Goal: Task Accomplishment & Management: Use online tool/utility

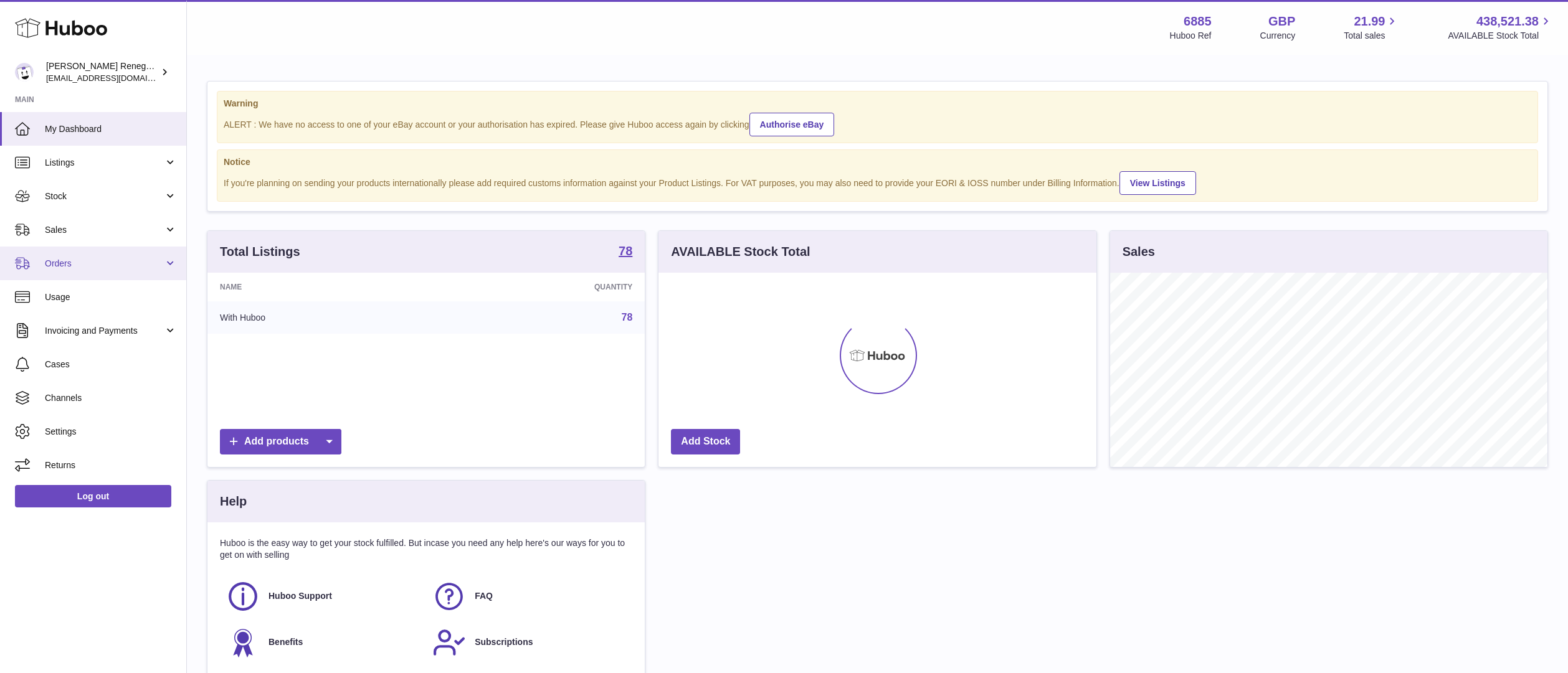
scroll to position [194, 438]
click at [97, 232] on span "Sales" at bounding box center [104, 230] width 119 height 12
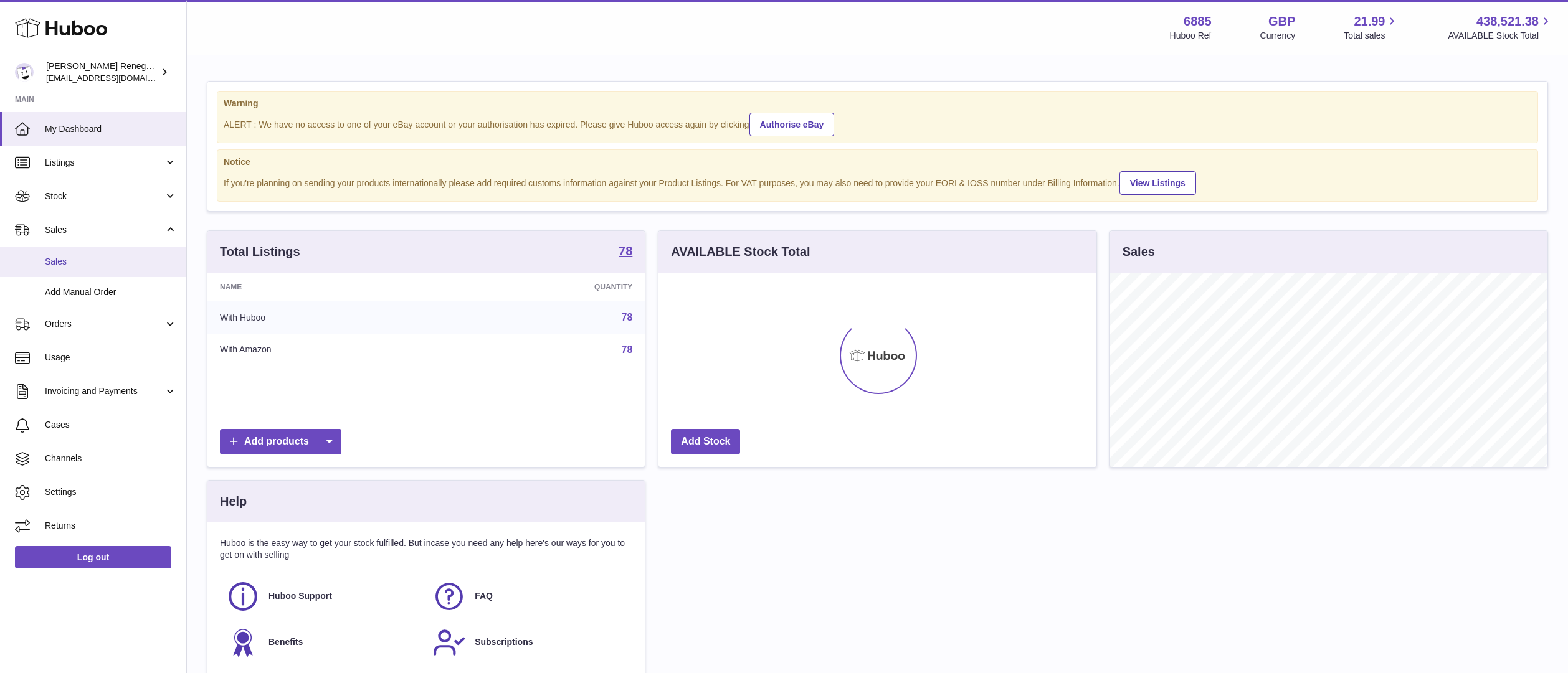
click at [91, 258] on span "Sales" at bounding box center [110, 261] width 132 height 12
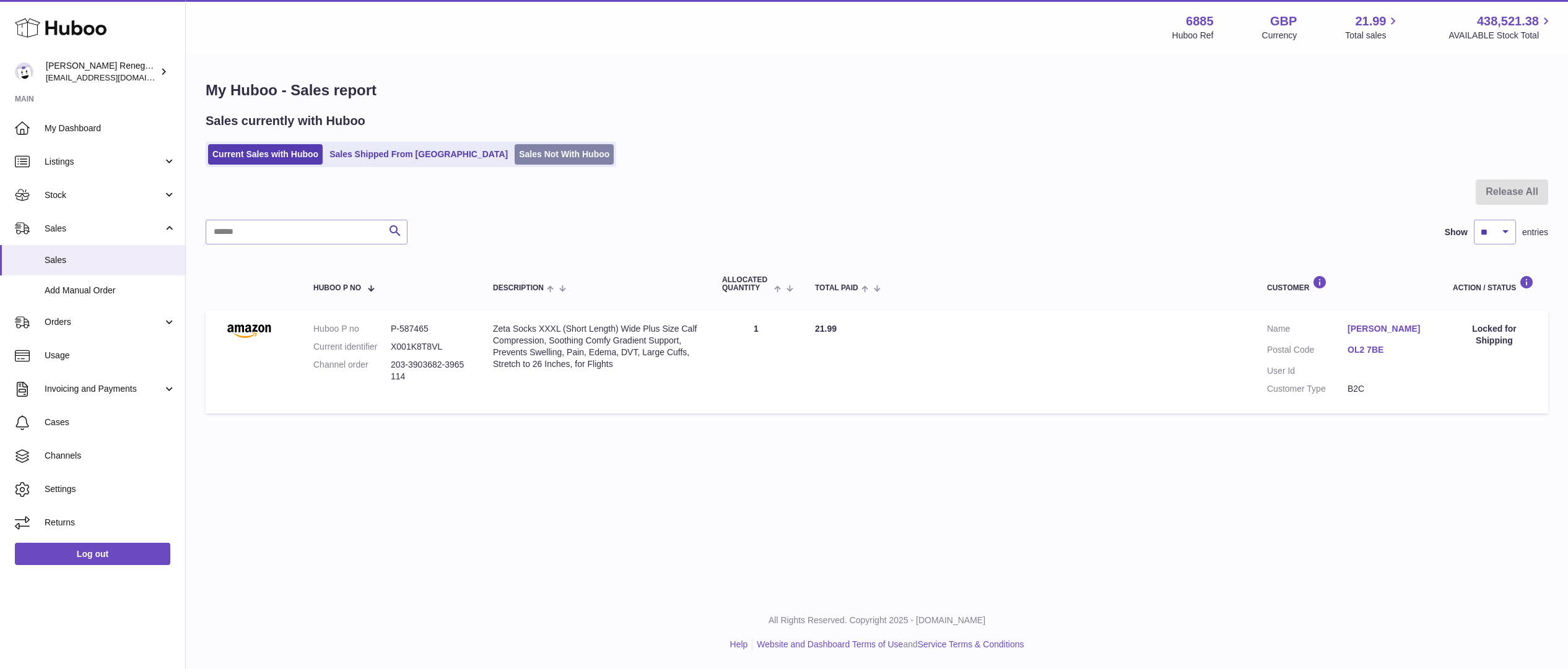
click at [515, 154] on link "Sales Not With Huboo" at bounding box center [564, 154] width 99 height 20
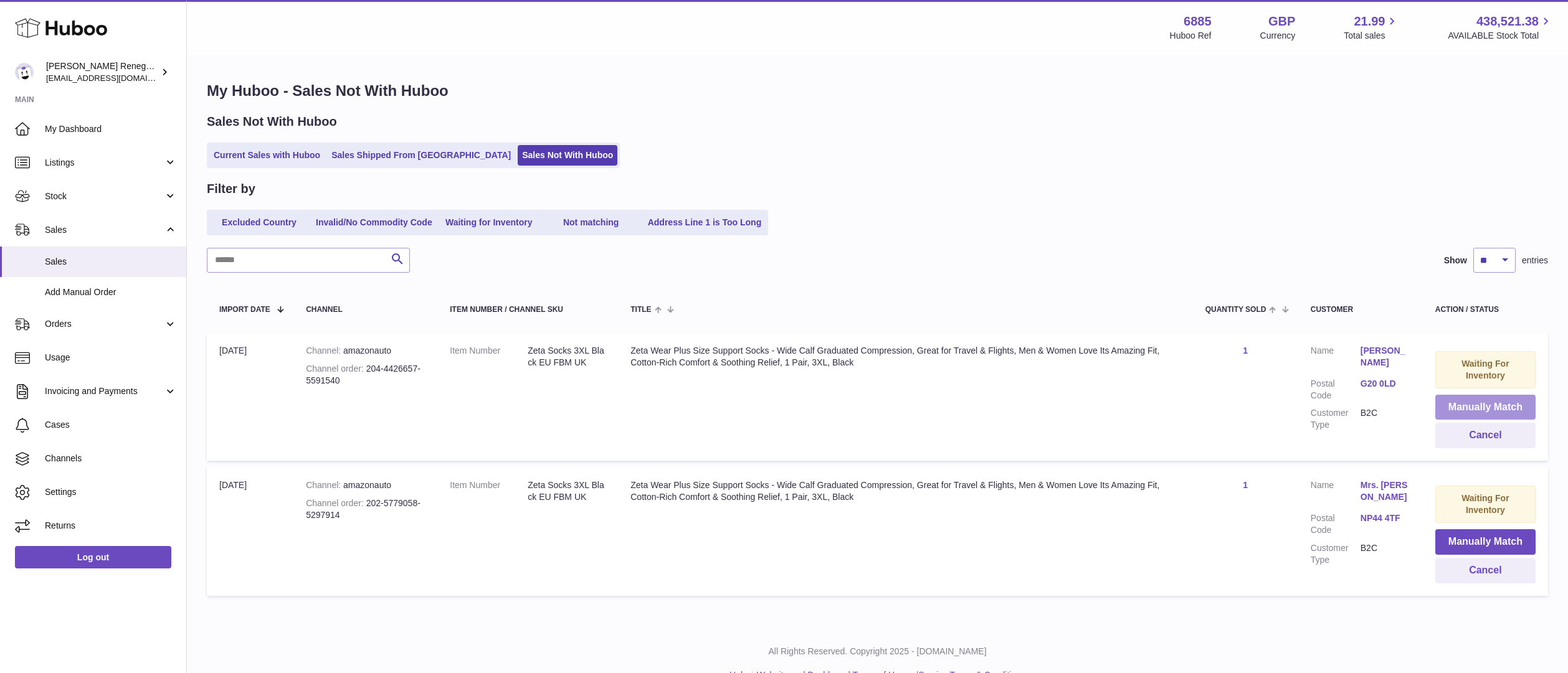
click at [1502, 401] on button "Manually Match" at bounding box center [1485, 408] width 100 height 26
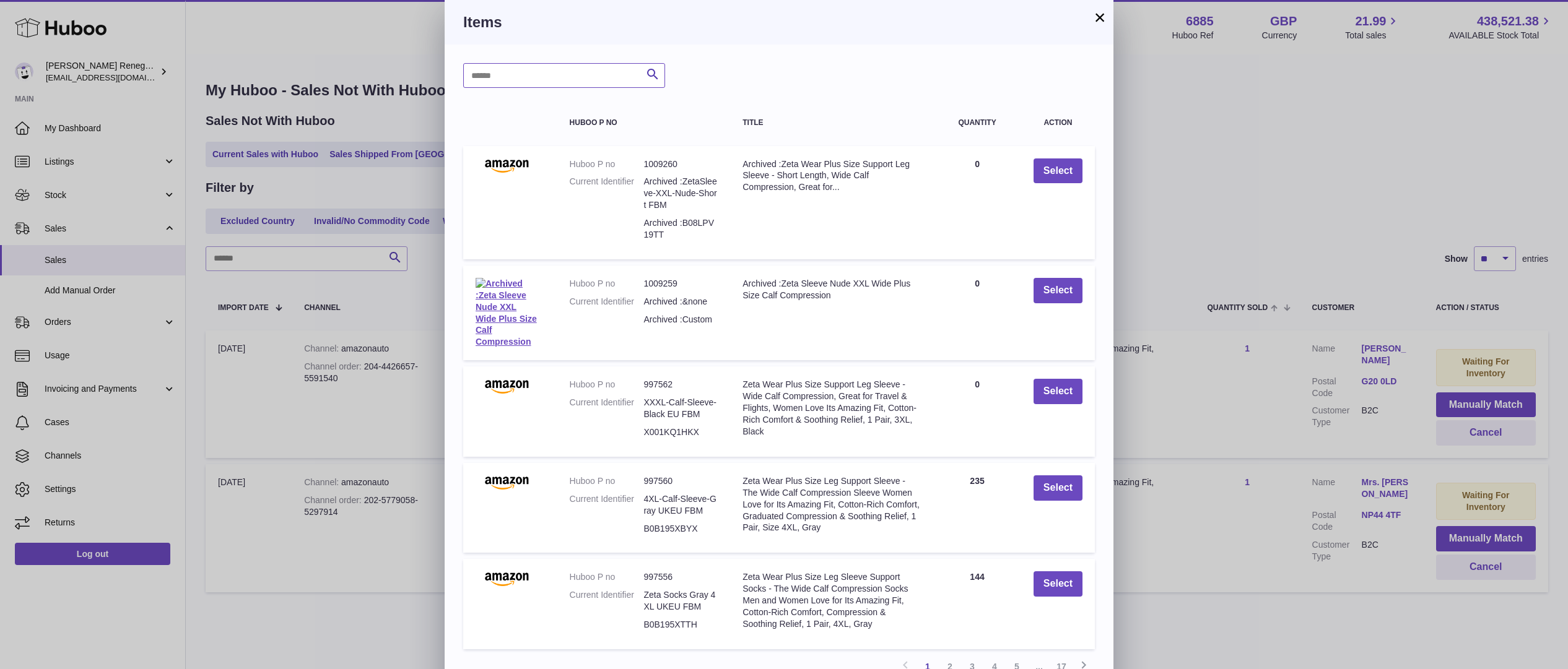
click at [556, 75] on input "text" at bounding box center [564, 75] width 202 height 25
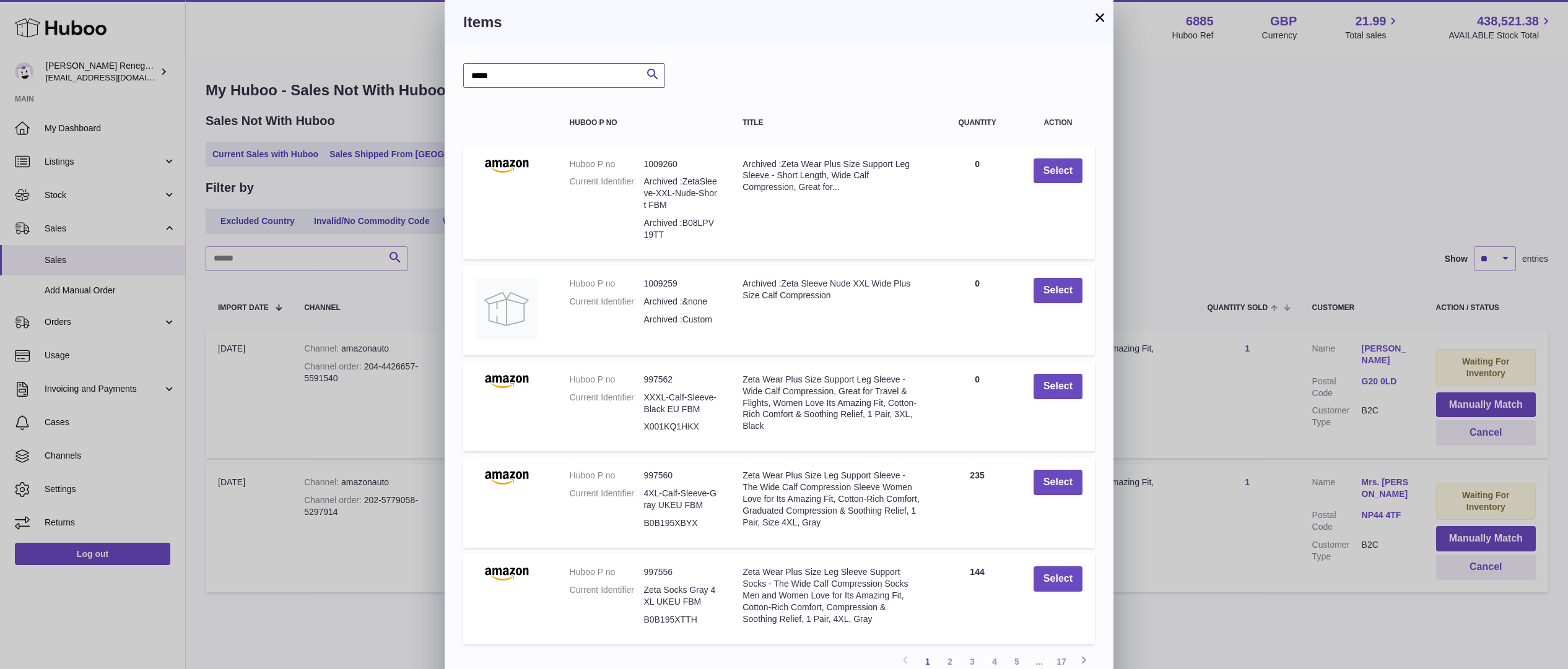
type input "*****"
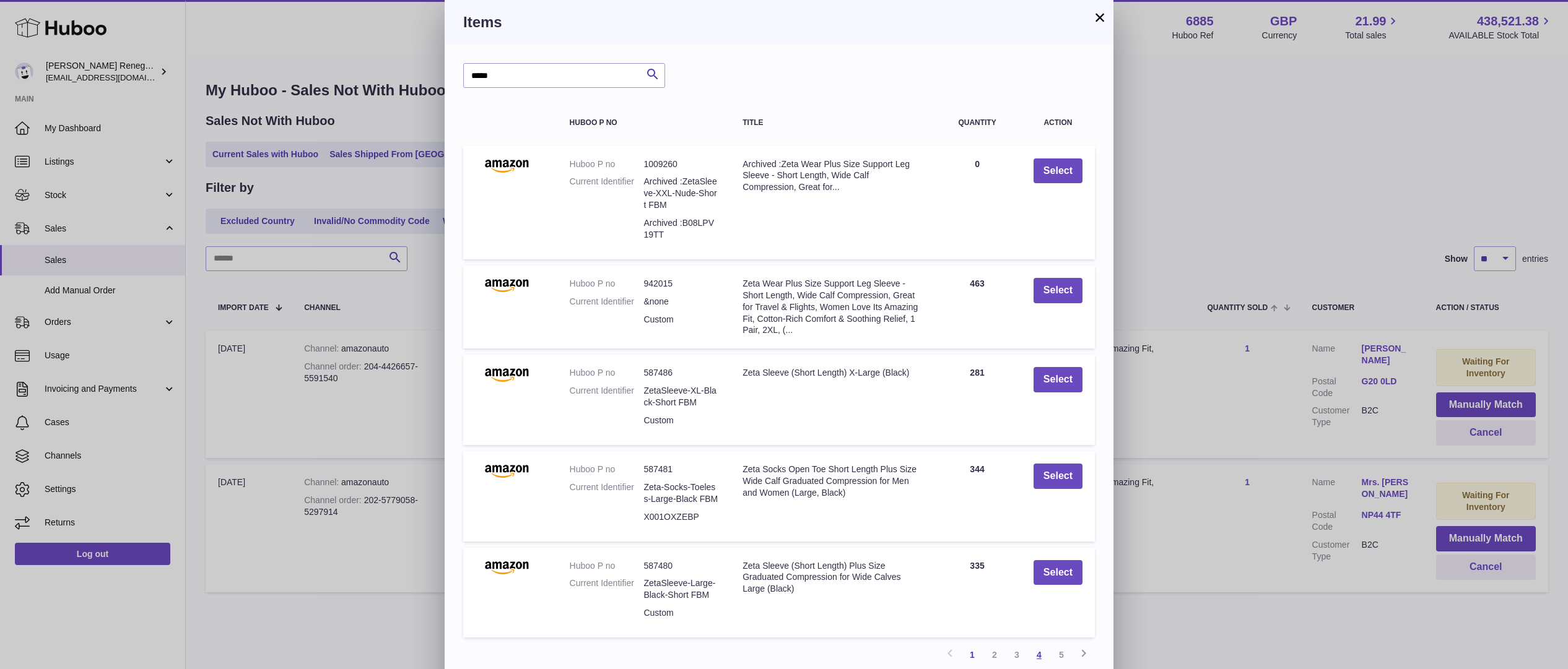
click at [1042, 651] on link "4" at bounding box center [1039, 655] width 22 height 22
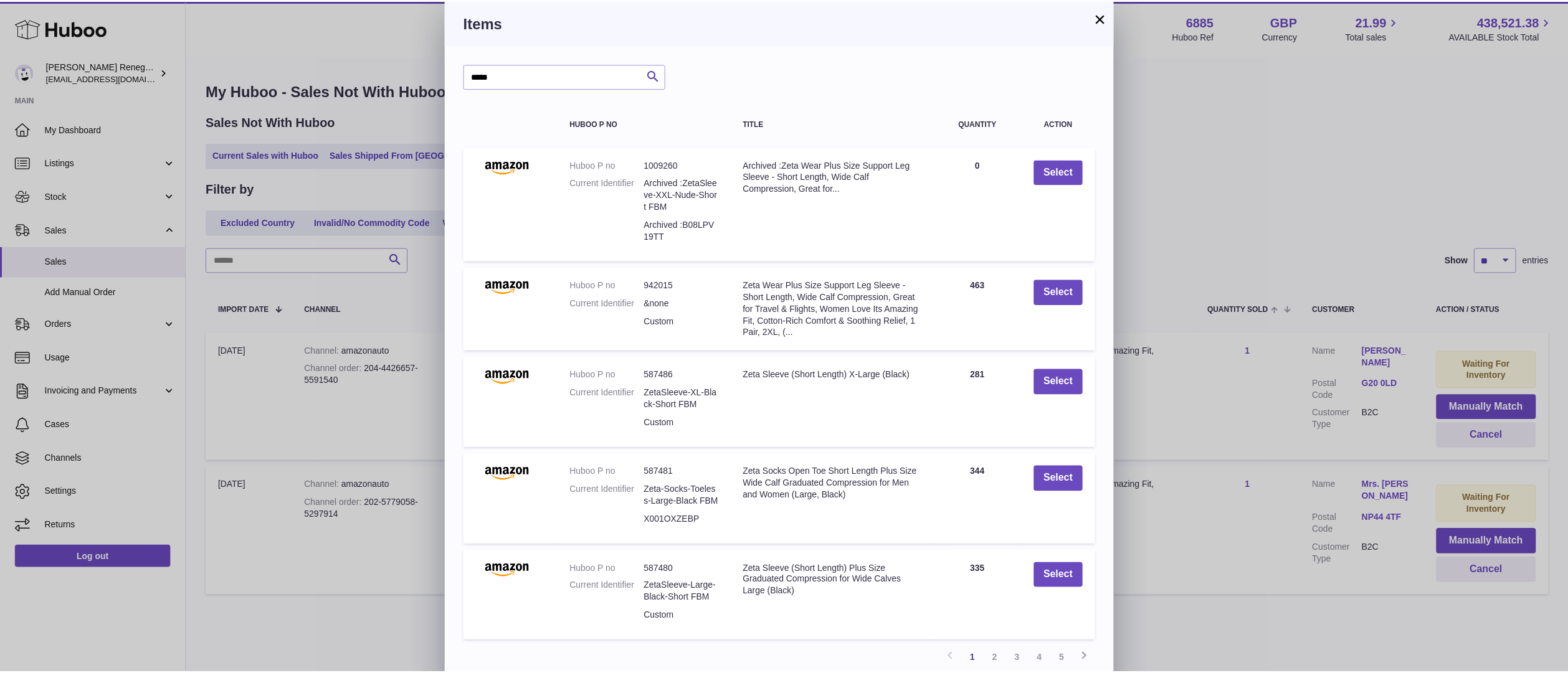
scroll to position [26, 0]
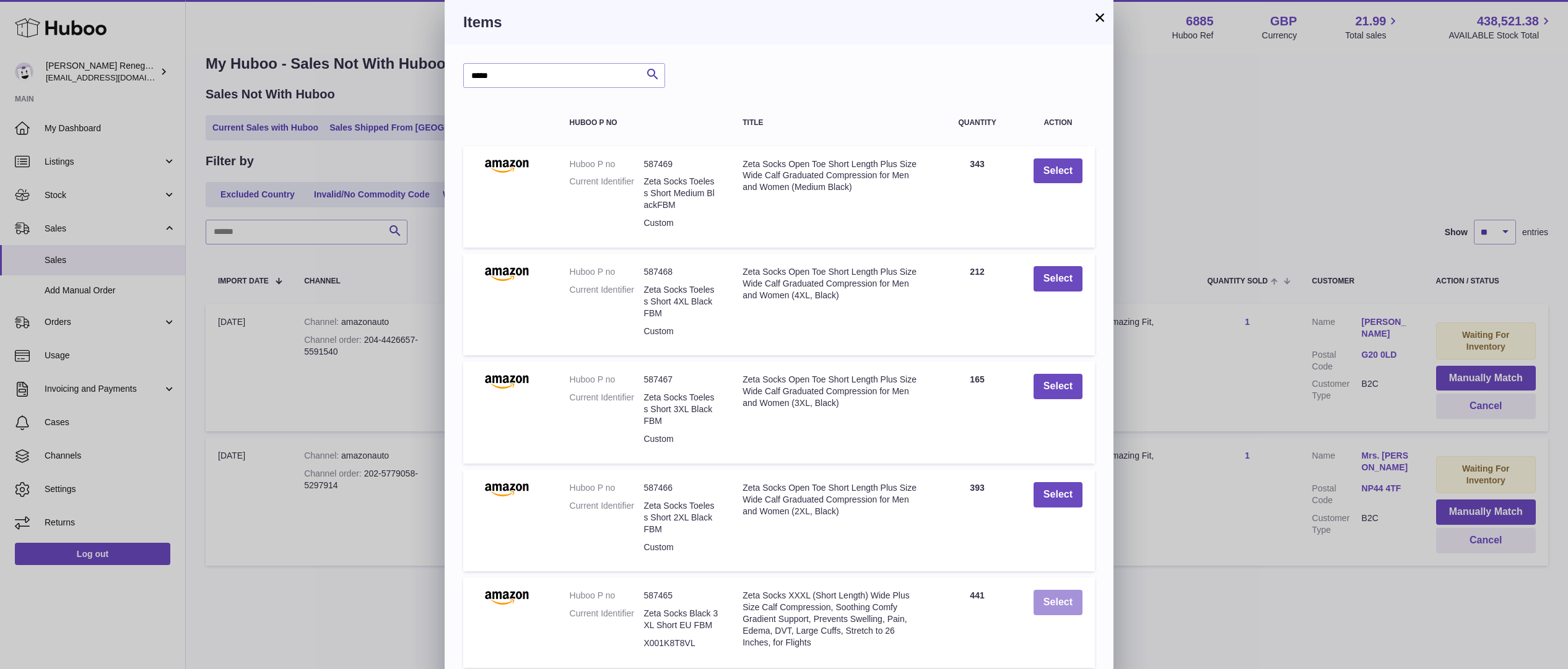
click at [1060, 600] on button "Select" at bounding box center [1058, 603] width 49 height 26
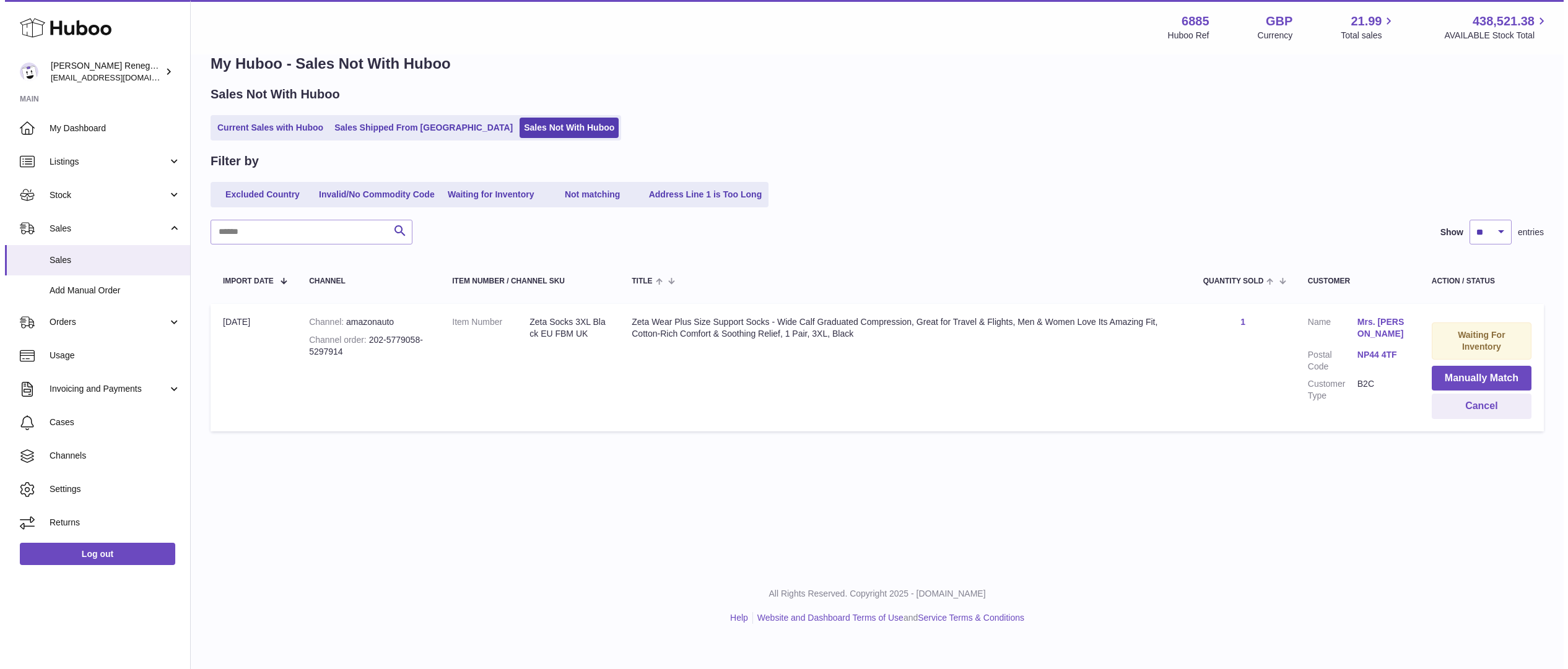
scroll to position [0, 0]
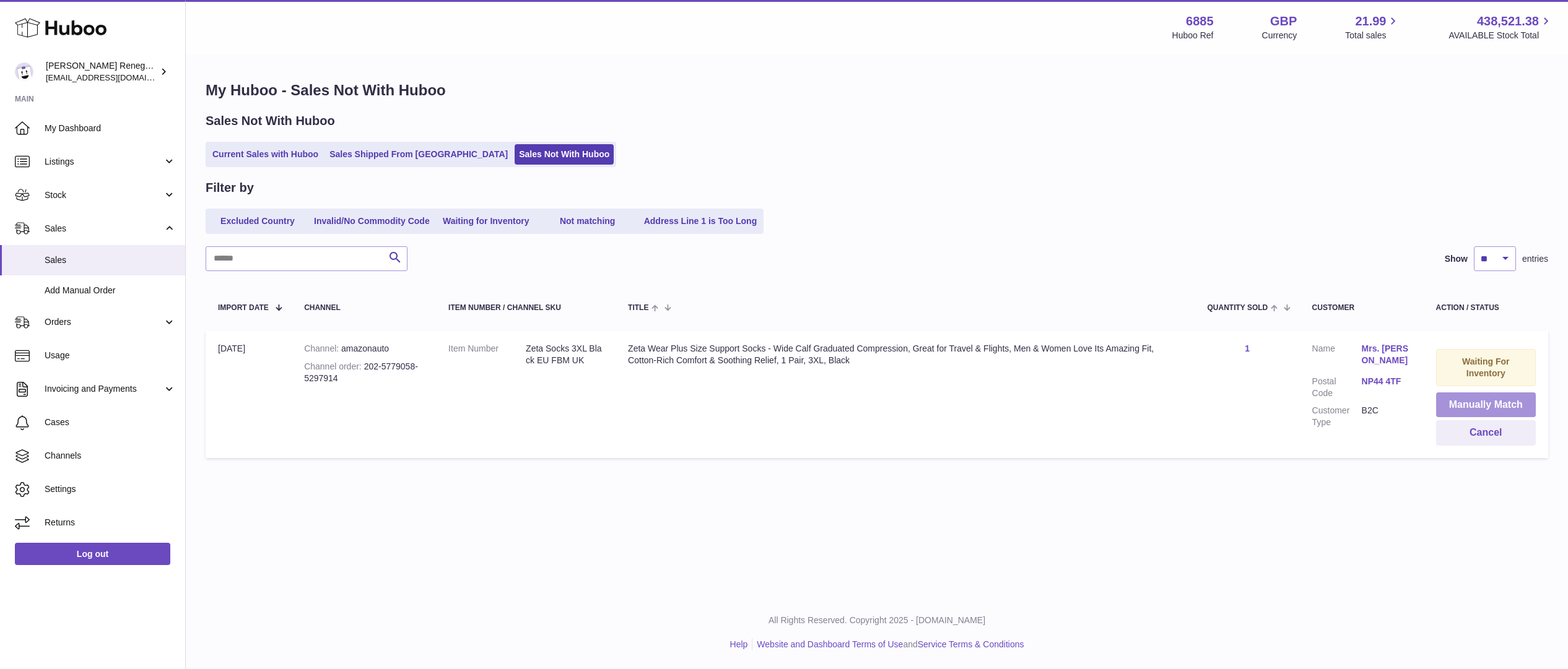
click at [1469, 411] on button "Manually Match" at bounding box center [1486, 405] width 100 height 26
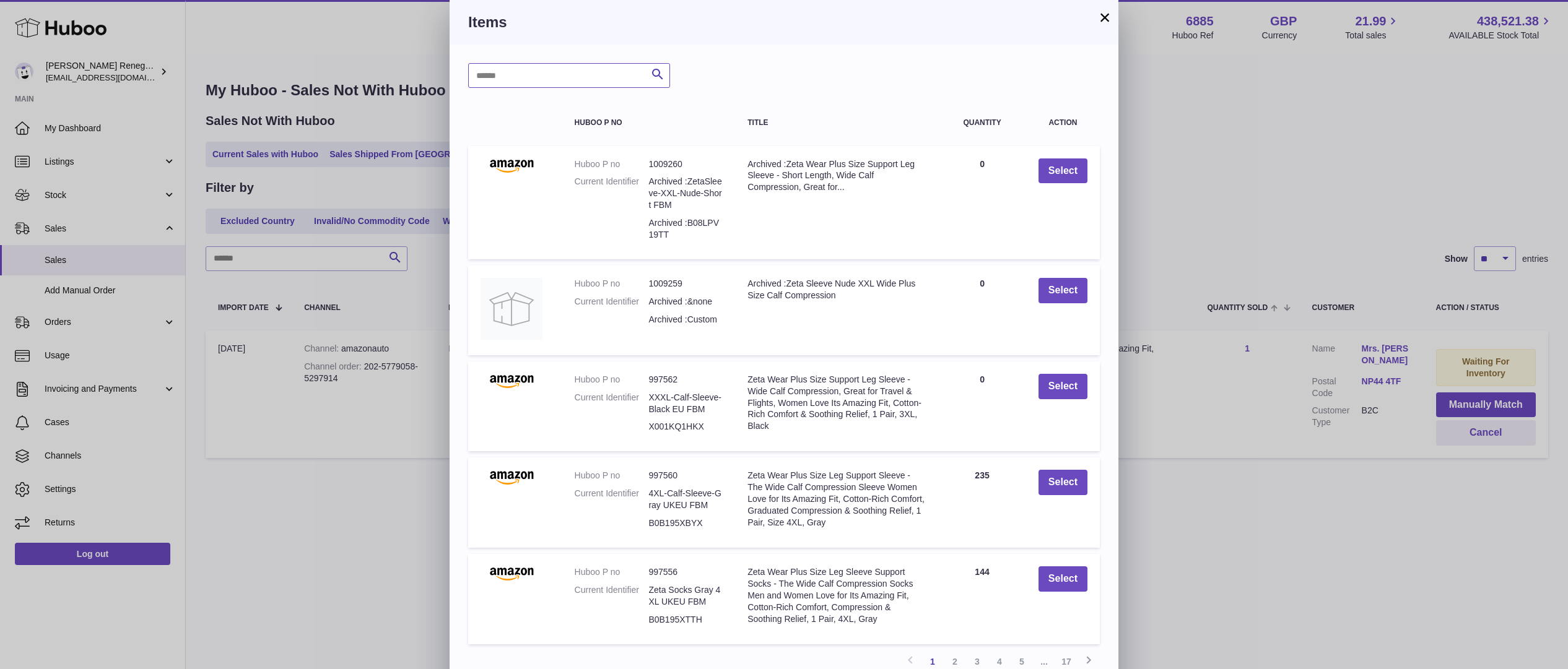
click at [539, 73] on input "text" at bounding box center [569, 75] width 202 height 25
type input "*****"
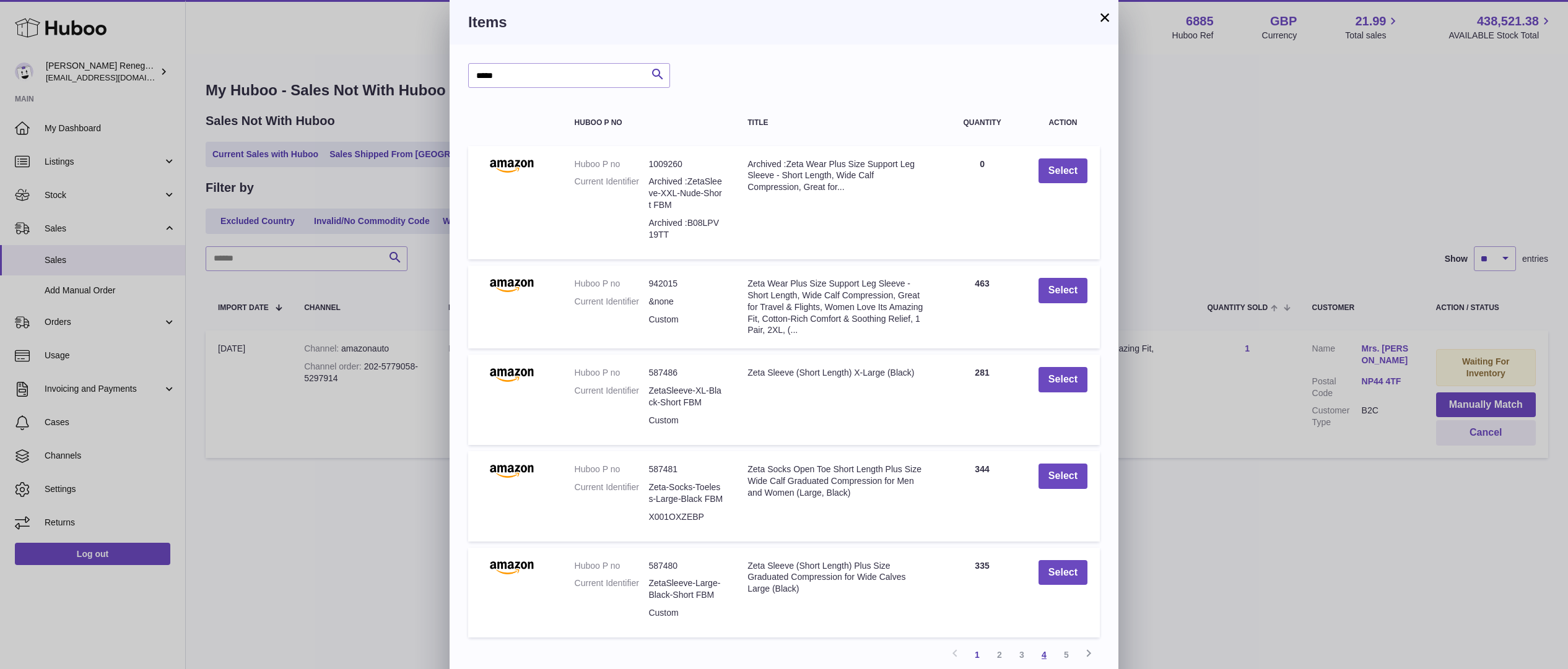
click at [1047, 656] on link "4" at bounding box center [1044, 655] width 22 height 22
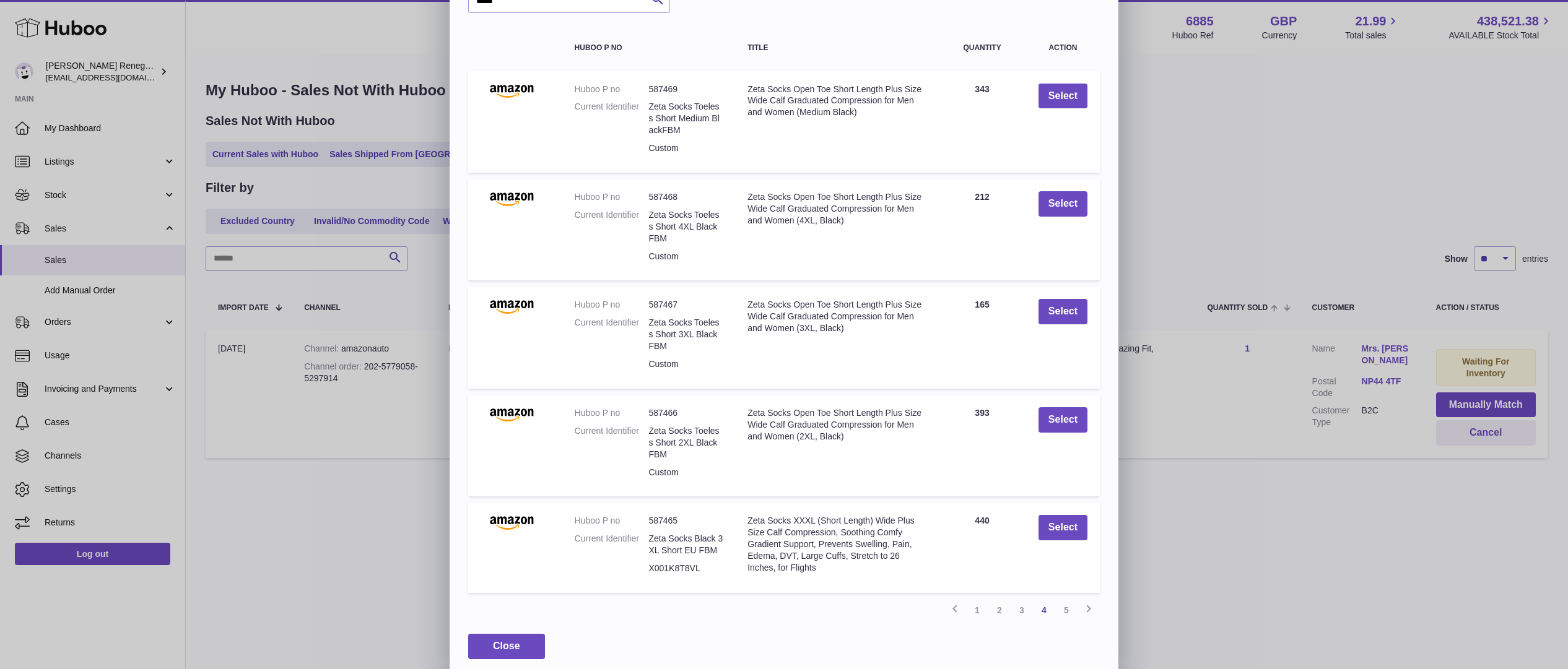
scroll to position [84, 0]
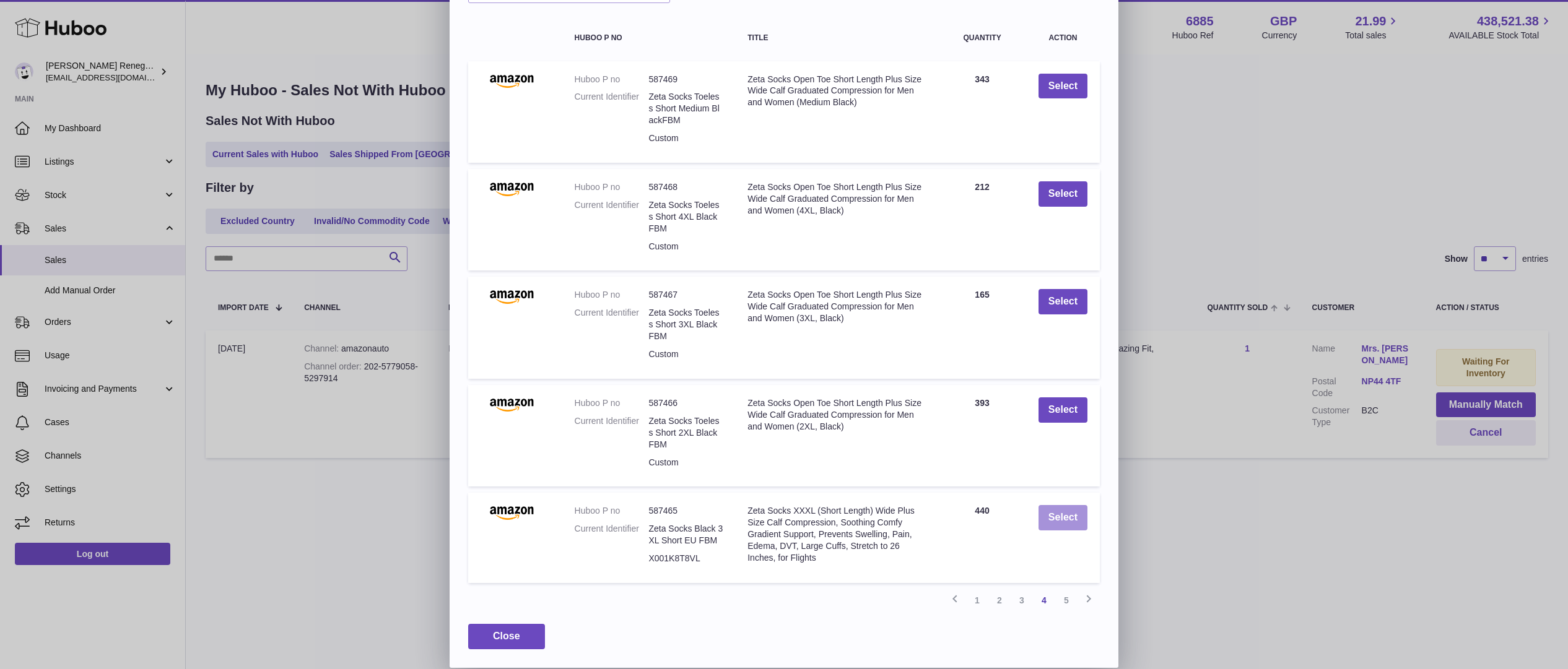
click at [1066, 515] on button "Select" at bounding box center [1063, 517] width 49 height 26
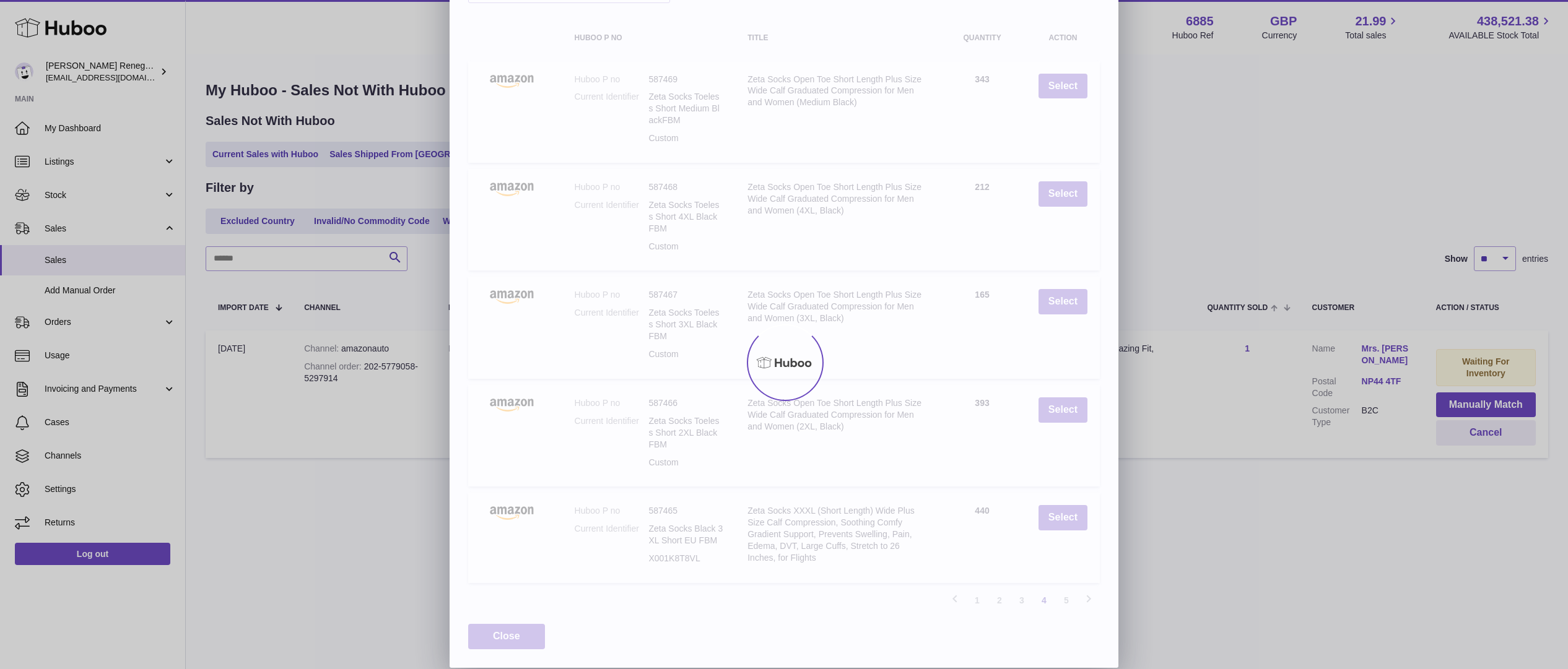
scroll to position [0, 0]
